Goal: Check status: Check status

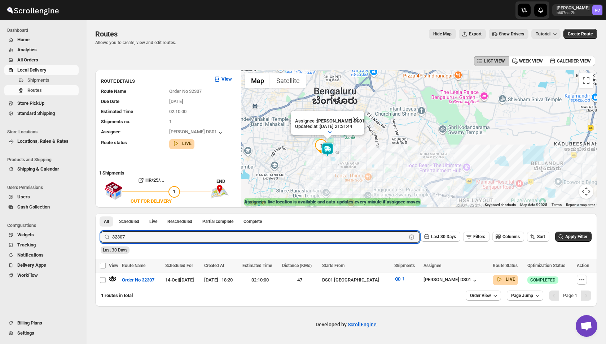
click at [128, 235] on input "32307" at bounding box center [259, 237] width 294 height 12
type input "28561"
click at [101, 213] on button "Submit" at bounding box center [111, 217] width 21 height 8
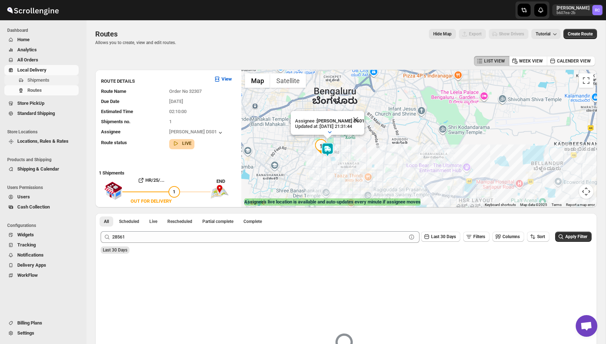
click at [42, 79] on span "Shipments" at bounding box center [38, 79] width 22 height 5
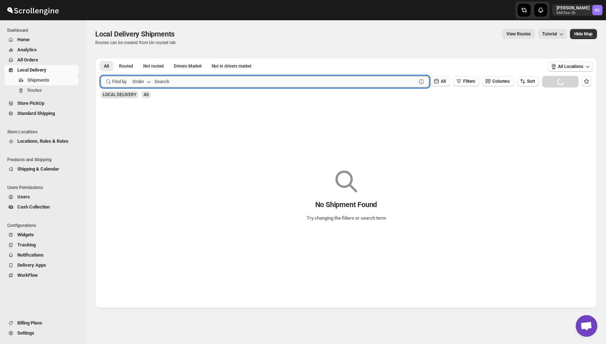
click at [183, 83] on input "text" at bounding box center [285, 82] width 262 height 12
paste input "28561"
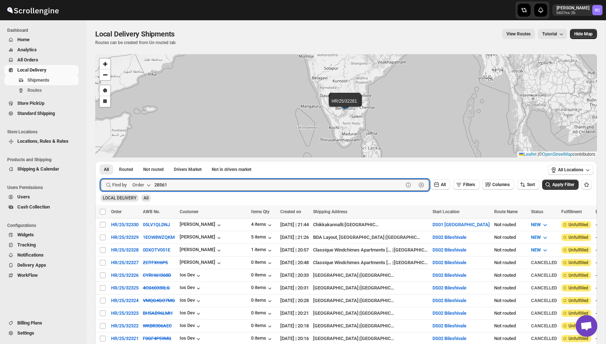
type input "28561"
click at [101, 161] on button "Submit" at bounding box center [111, 165] width 21 height 8
